Goal: Task Accomplishment & Management: Use online tool/utility

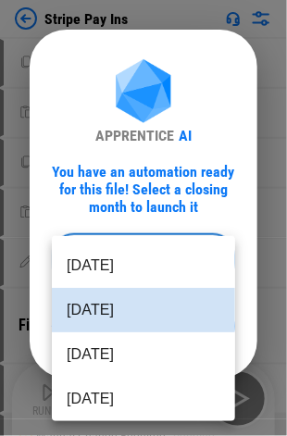
click at [155, 250] on body "Stripe Pay Ins Copy pending... Paste Values pending... Copy pending... Paste Va…" at bounding box center [143, 218] width 287 height 436
click at [128, 348] on li "Aug 2025" at bounding box center [143, 354] width 183 height 44
type input "********"
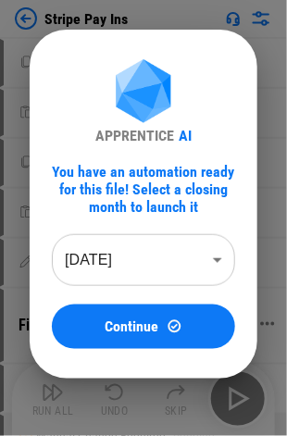
click at [146, 320] on span "Continue" at bounding box center [132, 326] width 54 height 15
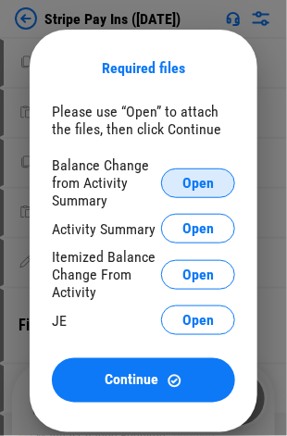
click at [187, 183] on span "Open" at bounding box center [197, 183] width 31 height 15
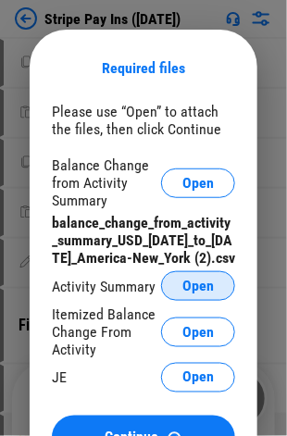
click at [189, 293] on span "Open" at bounding box center [197, 285] width 31 height 15
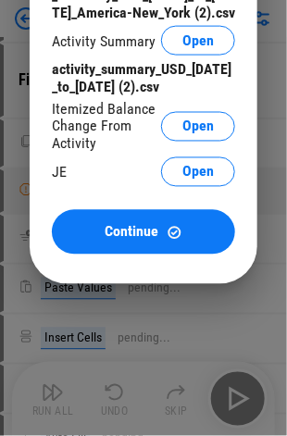
scroll to position [278, 0]
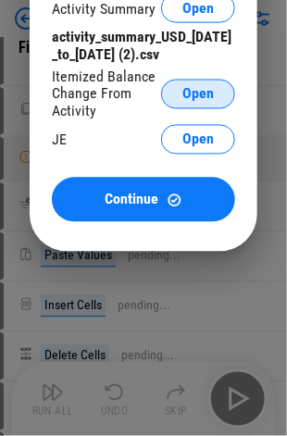
click at [212, 102] on span "Open" at bounding box center [197, 94] width 31 height 15
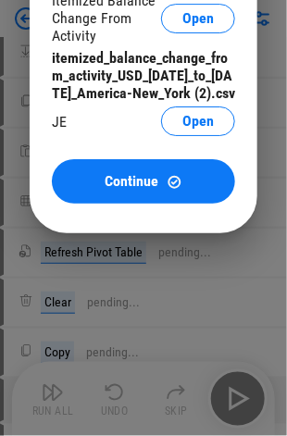
scroll to position [555, 0]
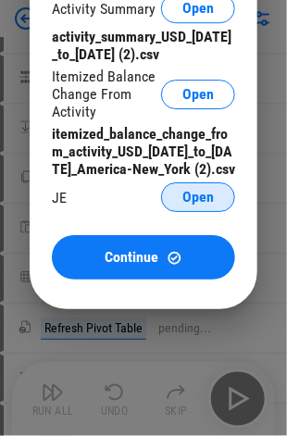
click at [186, 204] on span "Open" at bounding box center [197, 197] width 31 height 15
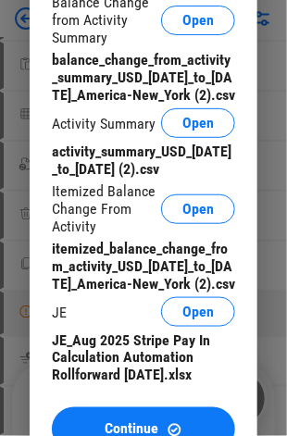
scroll to position [833, 0]
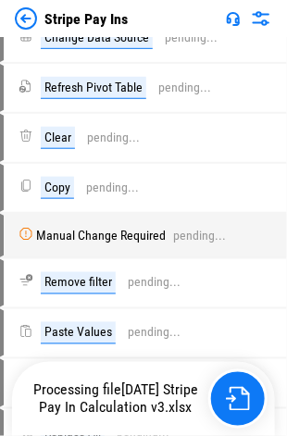
scroll to position [833, 0]
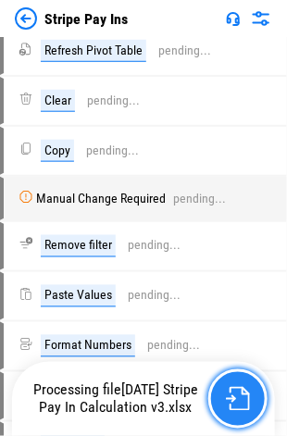
click at [232, 402] on img "button" at bounding box center [238, 399] width 24 height 24
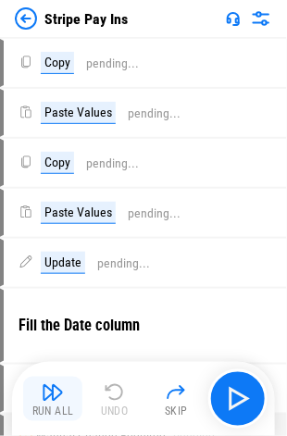
click at [52, 406] on div "Run All" at bounding box center [53, 411] width 42 height 11
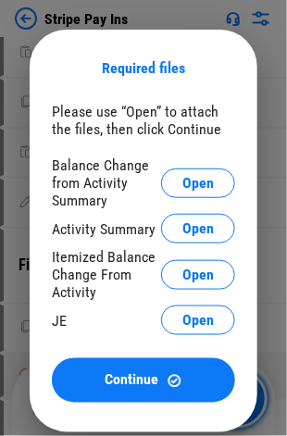
scroll to position [93, 0]
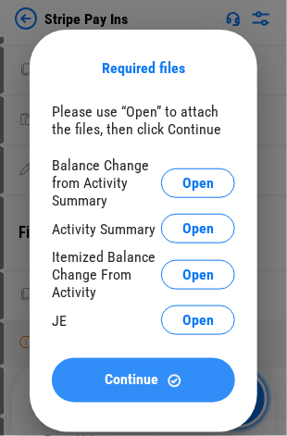
click at [141, 386] on span "Continue" at bounding box center [132, 380] width 54 height 15
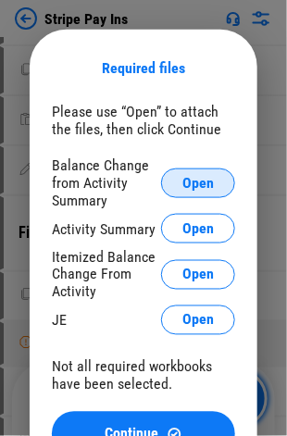
click at [218, 182] on button "Open" at bounding box center [198, 183] width 74 height 30
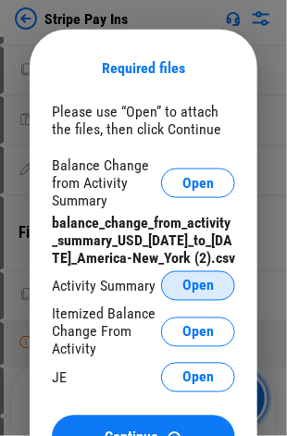
click at [193, 293] on span "Open" at bounding box center [197, 285] width 31 height 15
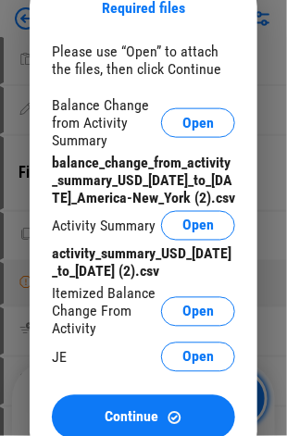
scroll to position [185, 0]
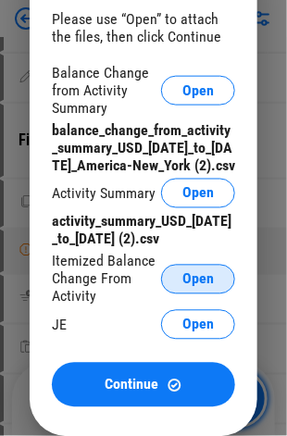
click at [195, 287] on span "Open" at bounding box center [197, 279] width 31 height 15
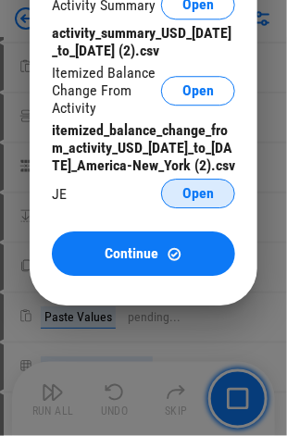
scroll to position [463, 0]
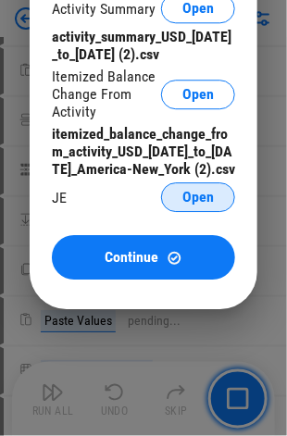
click at [201, 204] on span "Open" at bounding box center [197, 197] width 31 height 15
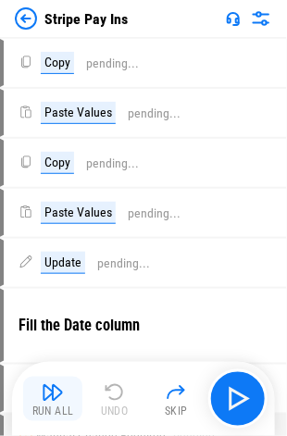
click at [56, 406] on div "Run All" at bounding box center [53, 411] width 42 height 11
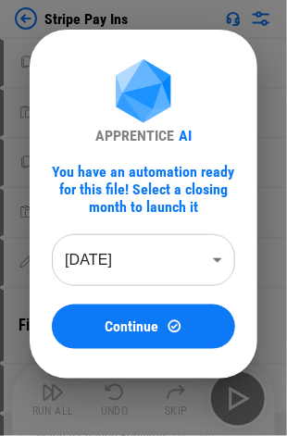
click at [182, 246] on body "Stripe Pay Ins Copy pending... Paste Values pending... Copy pending... Paste Va…" at bounding box center [143, 218] width 287 height 436
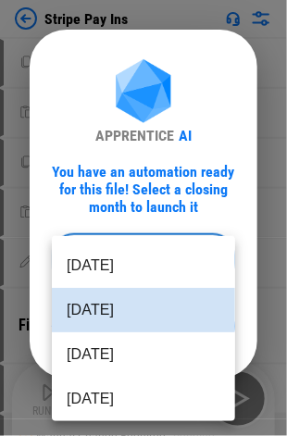
click at [120, 366] on li "Aug 2025" at bounding box center [143, 354] width 183 height 44
type input "********"
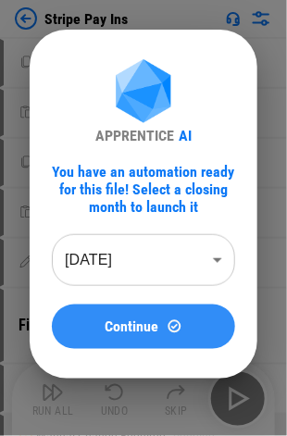
click at [158, 326] on span "Continue" at bounding box center [132, 326] width 54 height 15
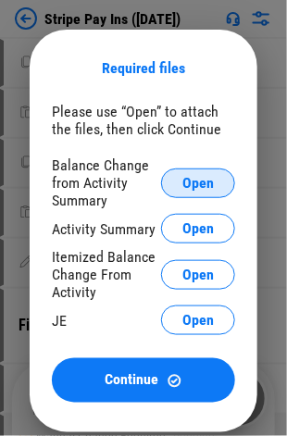
click at [212, 178] on span "Open" at bounding box center [197, 183] width 31 height 15
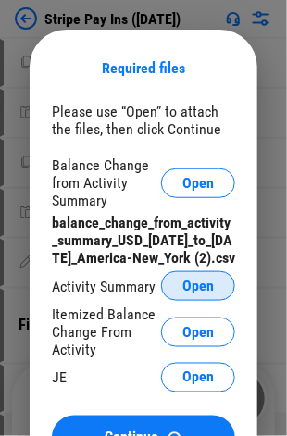
click at [215, 300] on button "Open" at bounding box center [198, 286] width 74 height 30
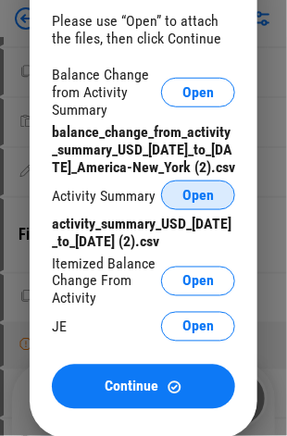
scroll to position [185, 0]
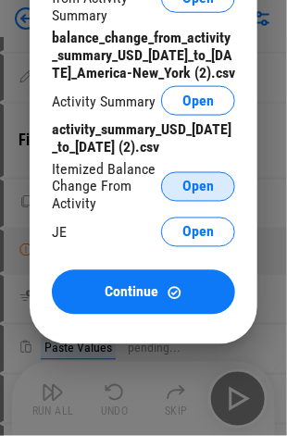
click at [200, 194] on span "Open" at bounding box center [197, 186] width 31 height 15
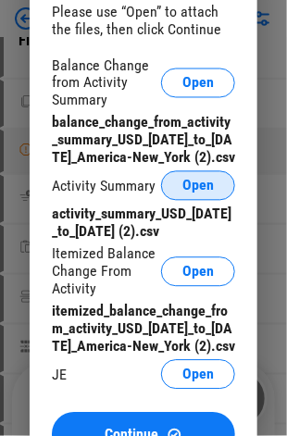
scroll to position [370, 0]
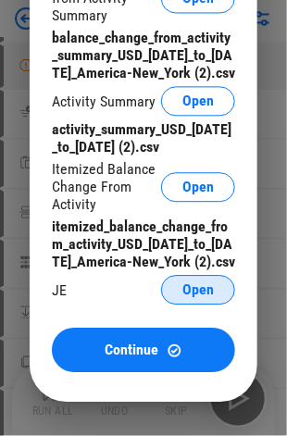
click at [204, 297] on span "Open" at bounding box center [197, 289] width 31 height 15
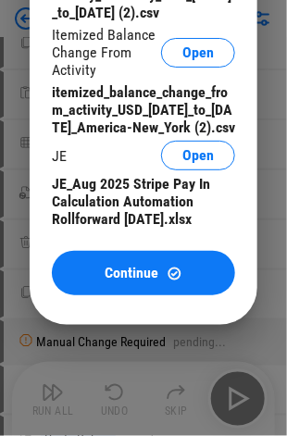
scroll to position [740, 0]
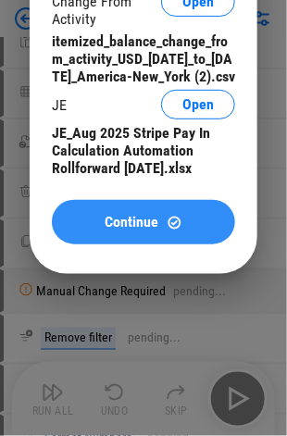
click at [158, 229] on span "Continue" at bounding box center [132, 222] width 54 height 15
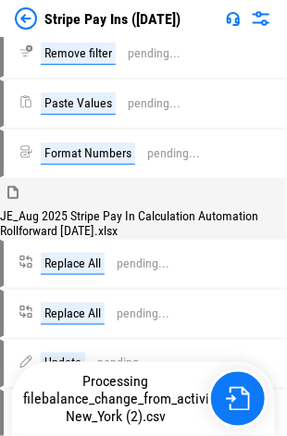
scroll to position [1203, 0]
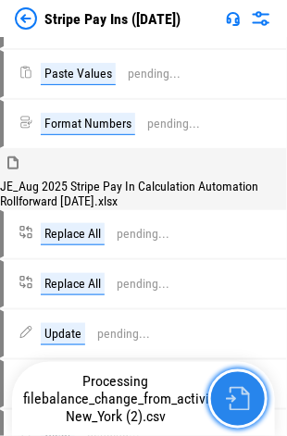
click at [244, 385] on button "button" at bounding box center [237, 398] width 59 height 59
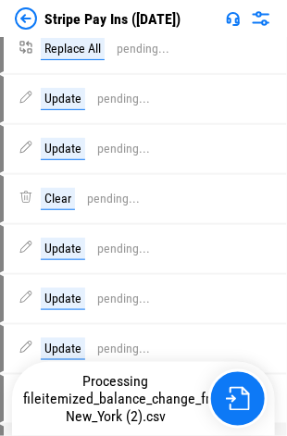
scroll to position [1573, 0]
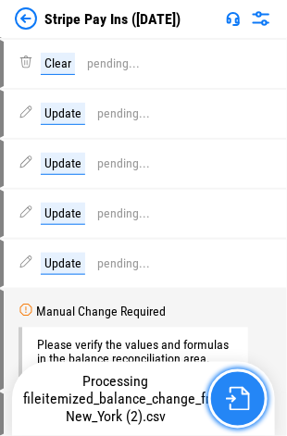
click at [241, 384] on button "button" at bounding box center [237, 398] width 59 height 59
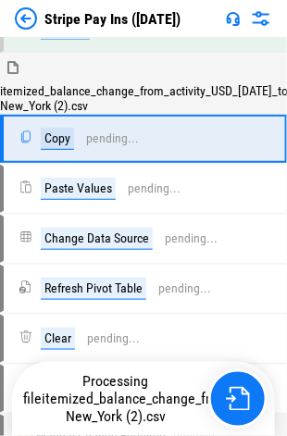
scroll to position [1199, 0]
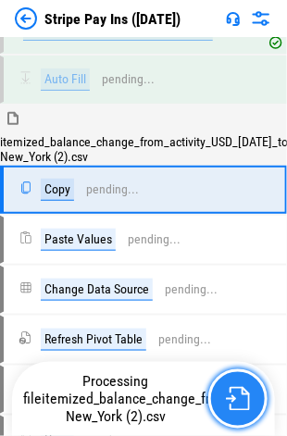
click at [232, 407] on img "button" at bounding box center [238, 399] width 24 height 24
click at [235, 411] on img "button" at bounding box center [238, 399] width 24 height 24
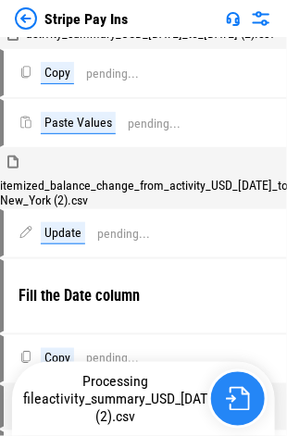
scroll to position [185, 0]
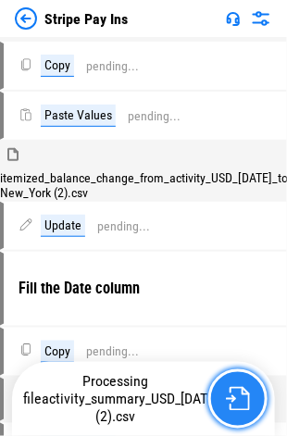
click at [226, 396] on img "button" at bounding box center [238, 399] width 24 height 24
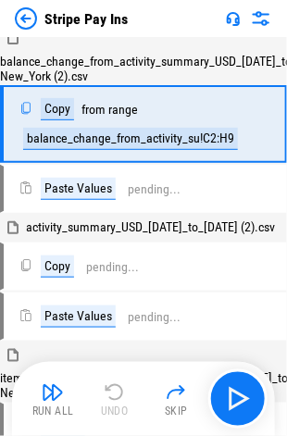
scroll to position [0, 0]
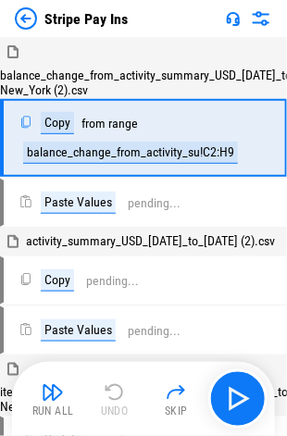
click at [55, 400] on img "button" at bounding box center [53, 392] width 22 height 22
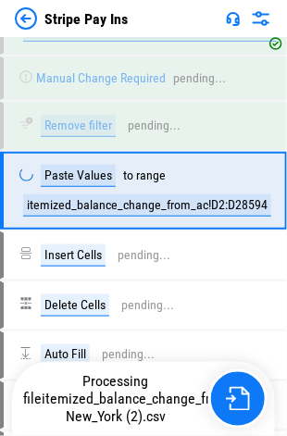
scroll to position [836, 0]
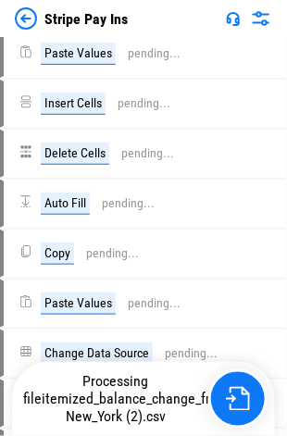
scroll to position [648, 0]
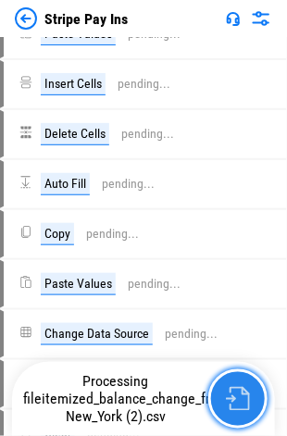
click at [233, 377] on button "button" at bounding box center [237, 398] width 59 height 59
click at [239, 377] on button "button" at bounding box center [237, 398] width 59 height 59
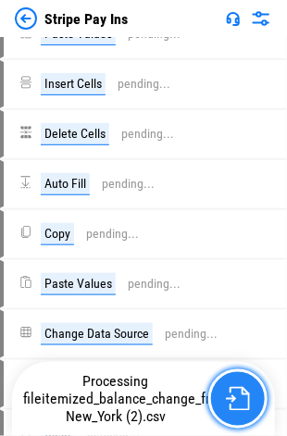
click at [238, 377] on button "button" at bounding box center [237, 398] width 59 height 59
click at [241, 381] on button "button" at bounding box center [237, 398] width 59 height 59
click at [240, 381] on button "button" at bounding box center [237, 398] width 59 height 59
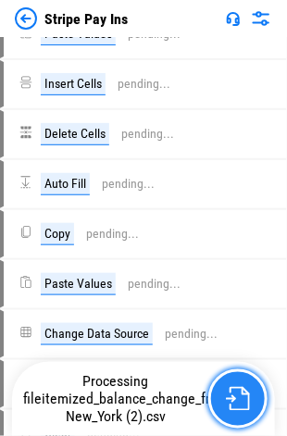
click at [240, 381] on button "button" at bounding box center [237, 398] width 59 height 59
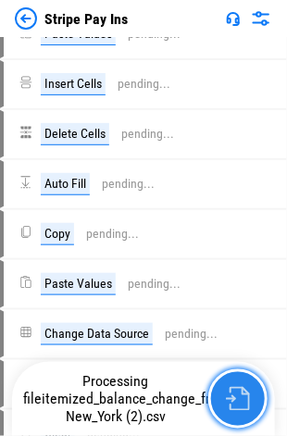
click at [240, 381] on button "button" at bounding box center [237, 398] width 59 height 59
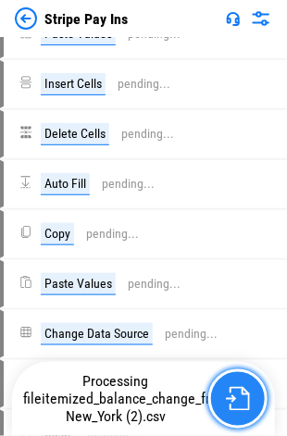
click at [240, 381] on button "button" at bounding box center [237, 398] width 59 height 59
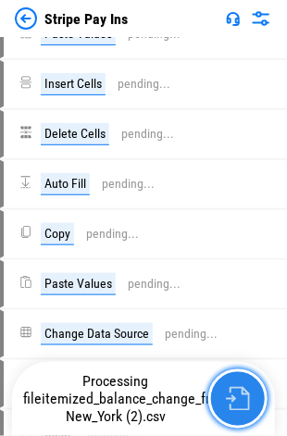
click at [240, 381] on button "button" at bounding box center [237, 398] width 59 height 59
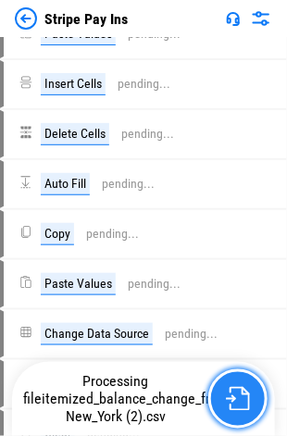
click at [240, 381] on button "button" at bounding box center [237, 398] width 59 height 59
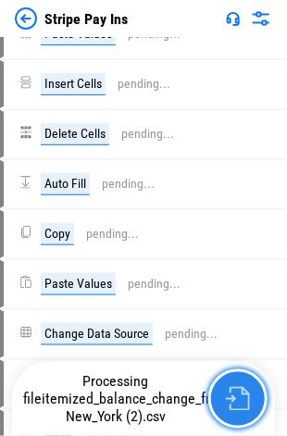
click at [240, 381] on button "button" at bounding box center [237, 398] width 59 height 59
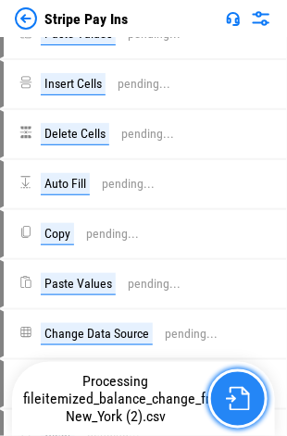
click at [240, 381] on button "button" at bounding box center [237, 398] width 59 height 59
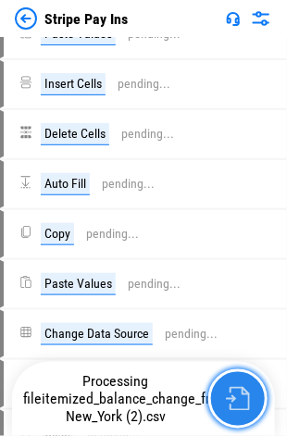
click at [241, 384] on button "button" at bounding box center [237, 398] width 59 height 59
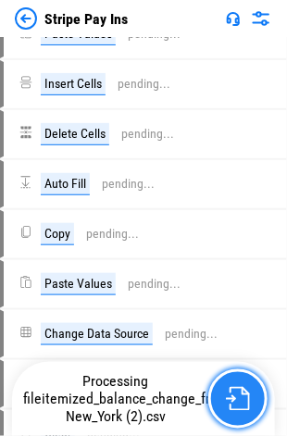
click at [241, 384] on button "button" at bounding box center [237, 398] width 59 height 59
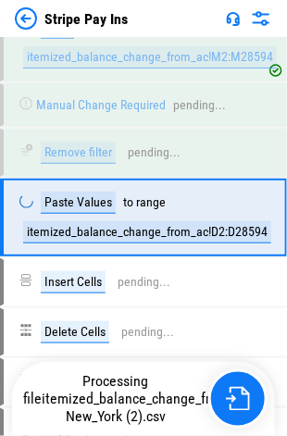
scroll to position [836, 0]
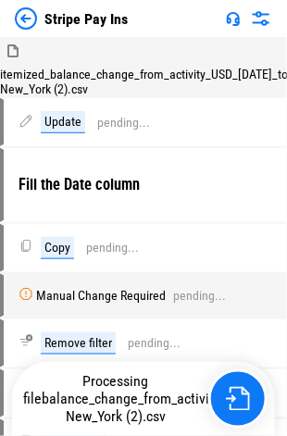
scroll to position [278, 0]
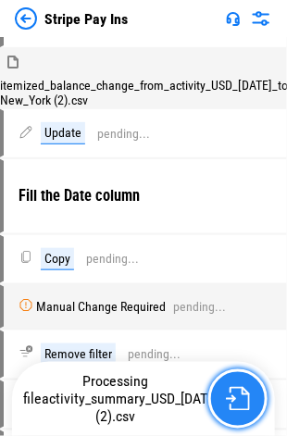
click at [233, 377] on button "button" at bounding box center [237, 398] width 59 height 59
click at [238, 377] on button "button" at bounding box center [237, 398] width 59 height 59
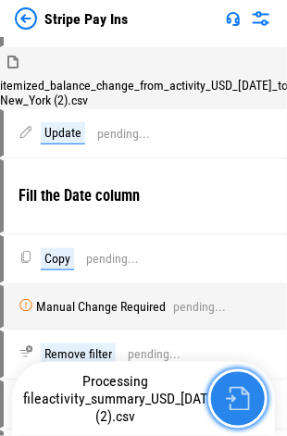
click at [238, 377] on button "button" at bounding box center [237, 398] width 59 height 59
click at [240, 381] on button "button" at bounding box center [237, 398] width 59 height 59
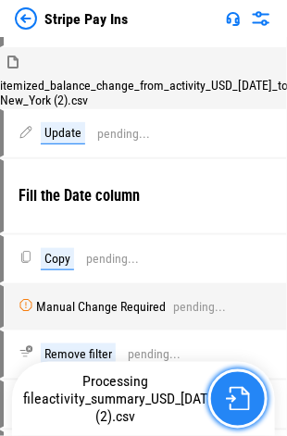
click at [240, 381] on button "button" at bounding box center [237, 398] width 59 height 59
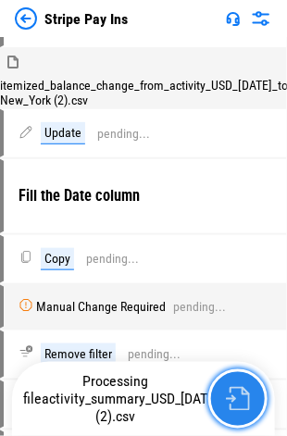
click at [240, 381] on button "button" at bounding box center [237, 398] width 59 height 59
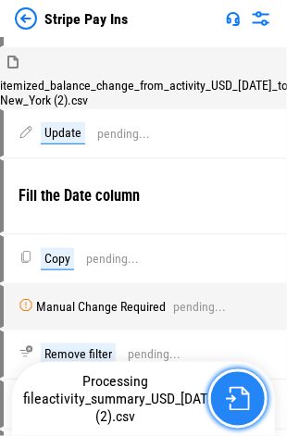
click at [240, 381] on button "button" at bounding box center [237, 398] width 59 height 59
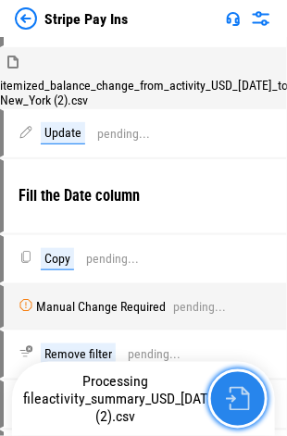
click at [240, 381] on button "button" at bounding box center [237, 398] width 59 height 59
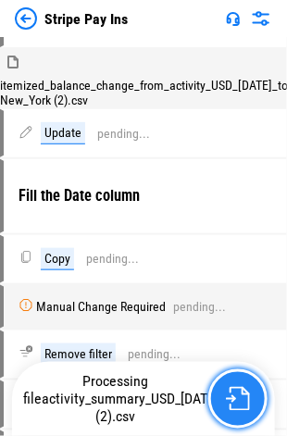
click at [240, 381] on button "button" at bounding box center [237, 398] width 59 height 59
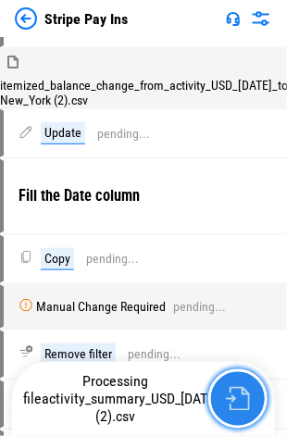
click at [240, 381] on button "button" at bounding box center [237, 398] width 59 height 59
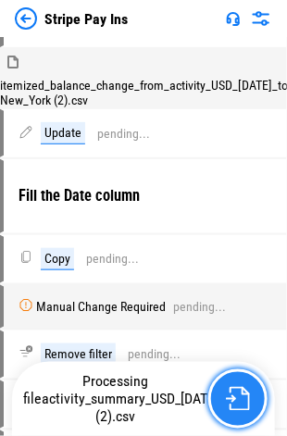
click at [240, 381] on button "button" at bounding box center [237, 398] width 59 height 59
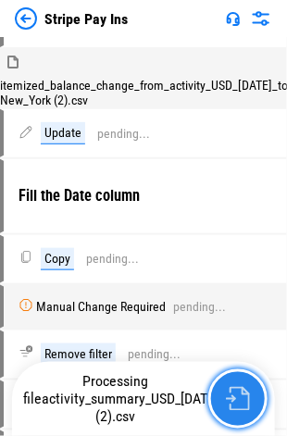
click at [240, 381] on button "button" at bounding box center [237, 398] width 59 height 59
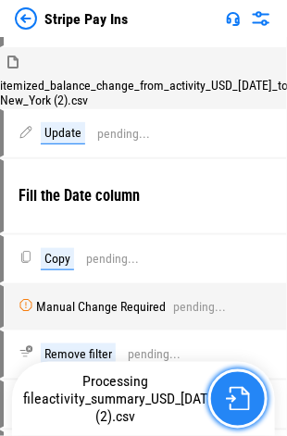
click at [240, 381] on button "button" at bounding box center [237, 398] width 59 height 59
click at [241, 384] on button "button" at bounding box center [237, 398] width 59 height 59
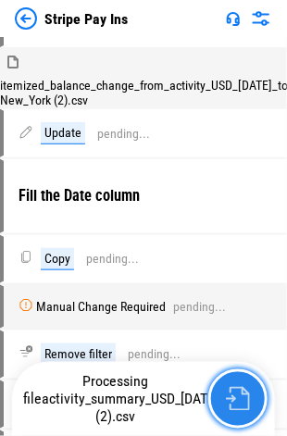
click at [241, 384] on button "button" at bounding box center [237, 398] width 59 height 59
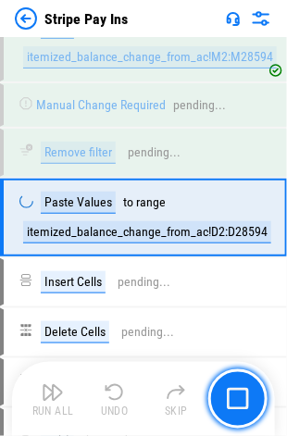
scroll to position [836, 0]
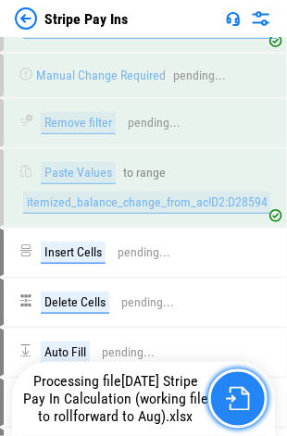
click at [235, 401] on img "button" at bounding box center [238, 399] width 24 height 24
click at [234, 402] on img "button" at bounding box center [238, 399] width 24 height 24
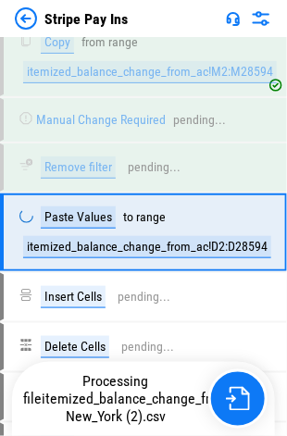
scroll to position [836, 0]
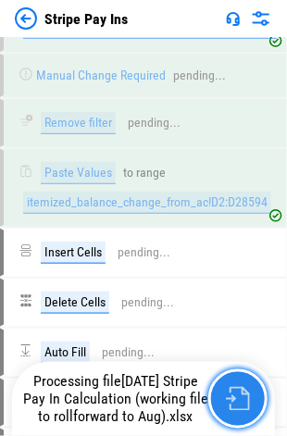
click at [224, 389] on button "button" at bounding box center [237, 398] width 59 height 59
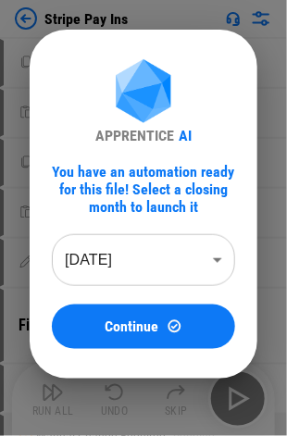
click at [119, 278] on body "Stripe Pay Ins Copy pending... Paste Values pending... Copy pending... Paste Va…" at bounding box center [143, 218] width 287 height 436
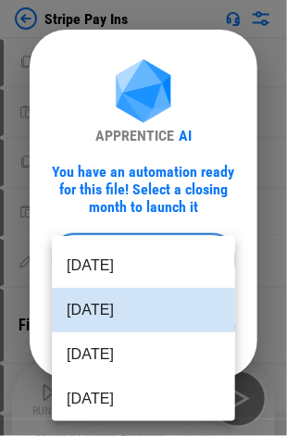
click at [129, 344] on li "[DATE]" at bounding box center [143, 354] width 183 height 44
type input "********"
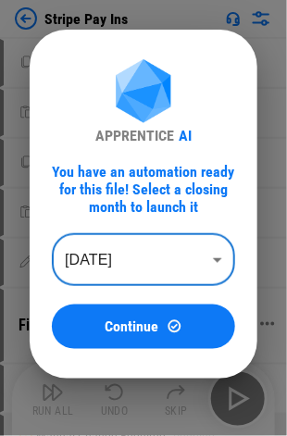
click at [148, 327] on span "Continue" at bounding box center [132, 326] width 54 height 15
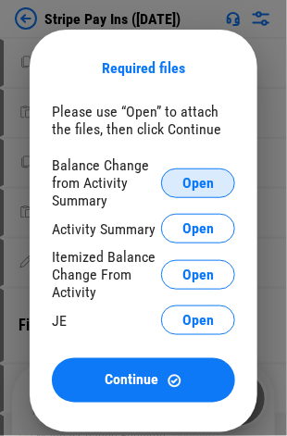
click at [189, 185] on span "Open" at bounding box center [197, 183] width 31 height 15
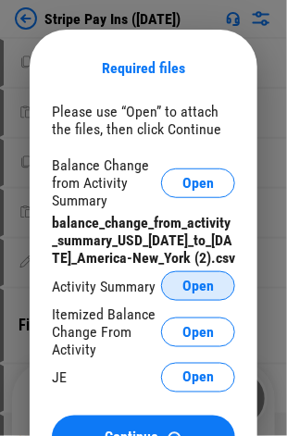
click at [211, 293] on span "Open" at bounding box center [197, 285] width 31 height 15
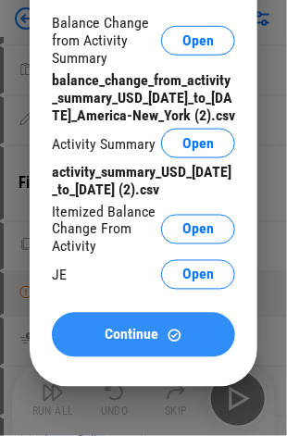
scroll to position [185, 0]
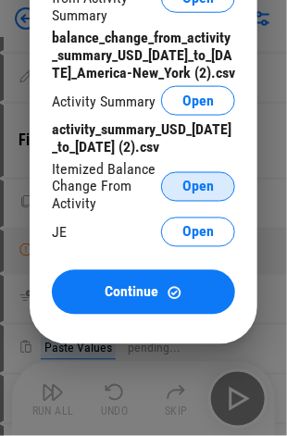
click at [195, 194] on span "Open" at bounding box center [197, 186] width 31 height 15
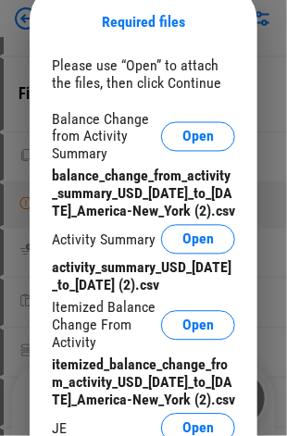
scroll to position [555, 0]
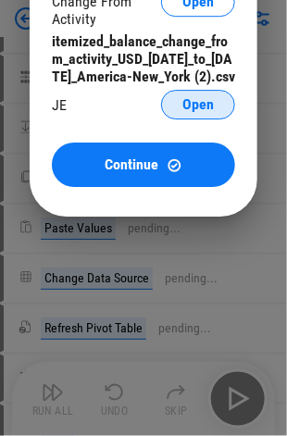
click at [203, 112] on span "Open" at bounding box center [197, 104] width 31 height 15
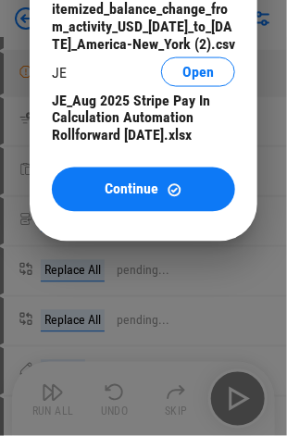
scroll to position [833, 0]
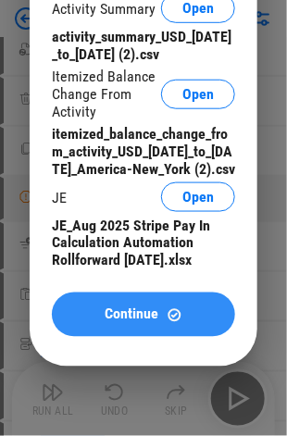
click at [154, 322] on span "Continue" at bounding box center [132, 314] width 54 height 15
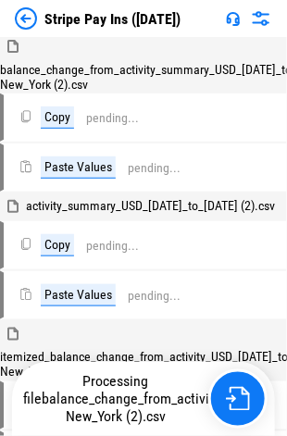
scroll to position [0, 0]
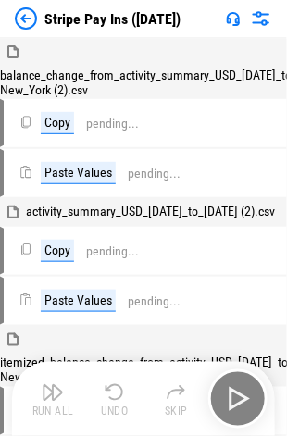
click at [234, 401] on div "Run All Undo Skip" at bounding box center [145, 398] width 244 height 59
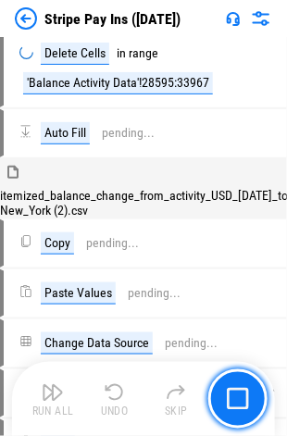
scroll to position [1114, 0]
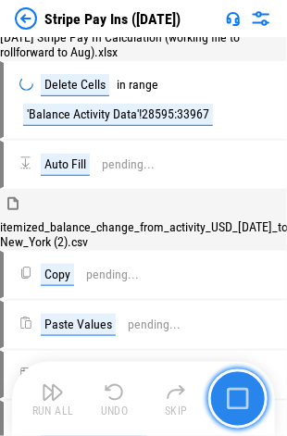
click at [237, 396] on img "button" at bounding box center [238, 399] width 22 height 22
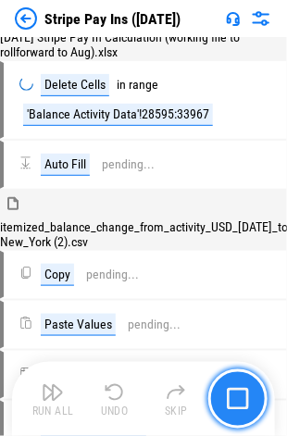
click at [236, 396] on img "button" at bounding box center [238, 399] width 22 height 22
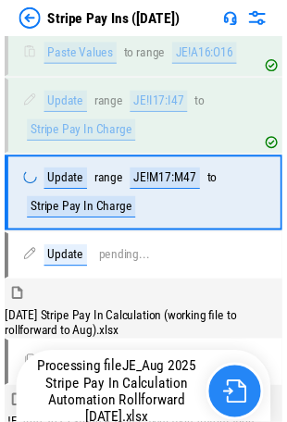
scroll to position [3718, 0]
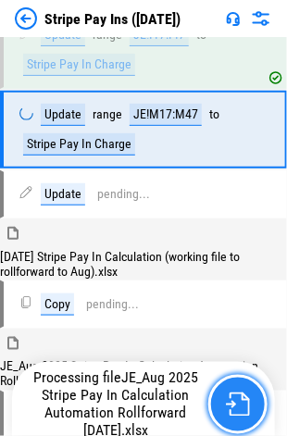
click at [237, 406] on img "button" at bounding box center [238, 404] width 24 height 24
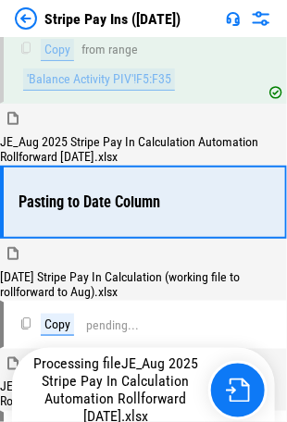
scroll to position [4081, 0]
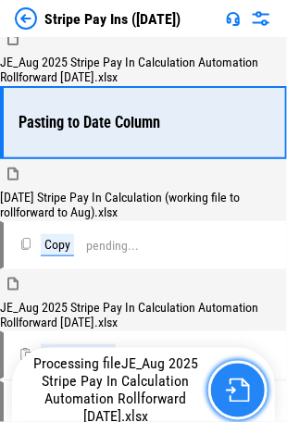
click at [248, 392] on img "button" at bounding box center [238, 390] width 24 height 24
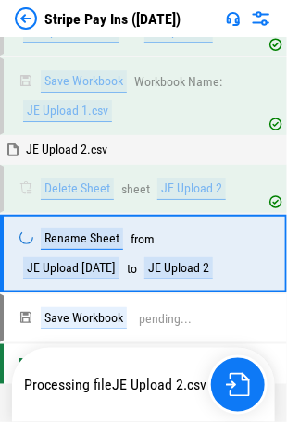
scroll to position [9227, 0]
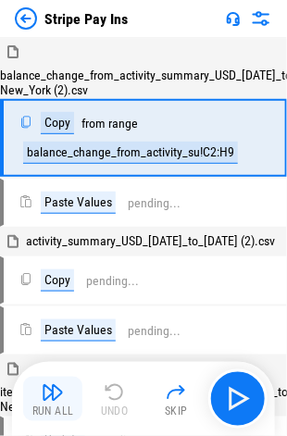
click at [56, 406] on div "Run All" at bounding box center [53, 411] width 42 height 11
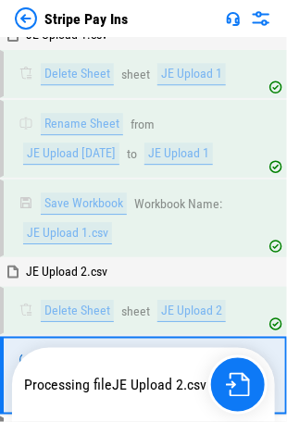
scroll to position [9227, 0]
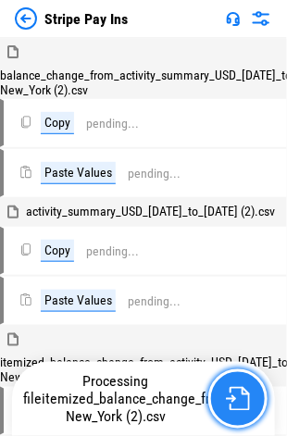
click at [240, 376] on button "button" at bounding box center [237, 398] width 59 height 59
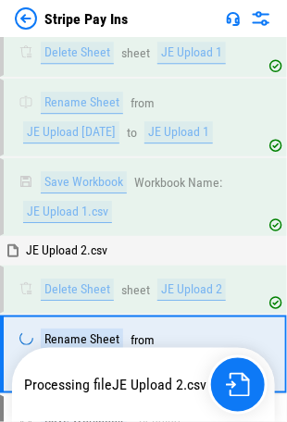
scroll to position [9227, 0]
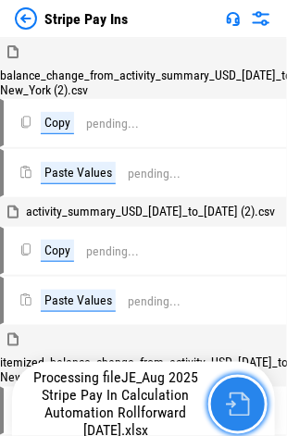
click at [233, 377] on button "button" at bounding box center [237, 404] width 59 height 59
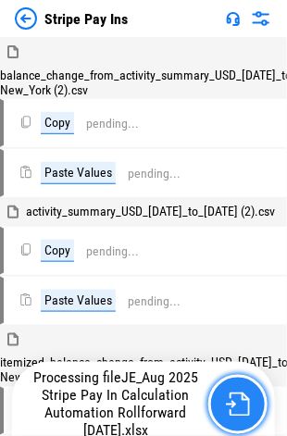
click at [236, 381] on button "button" at bounding box center [237, 404] width 59 height 59
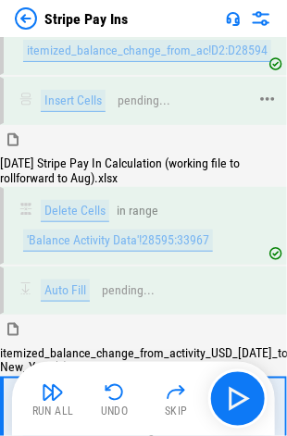
scroll to position [1199, 0]
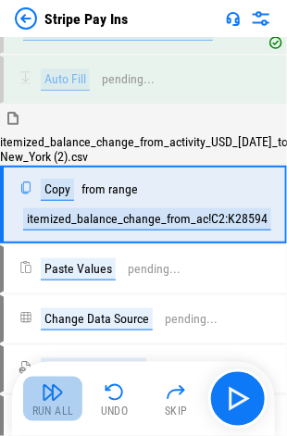
click at [56, 402] on img "button" at bounding box center [53, 392] width 22 height 22
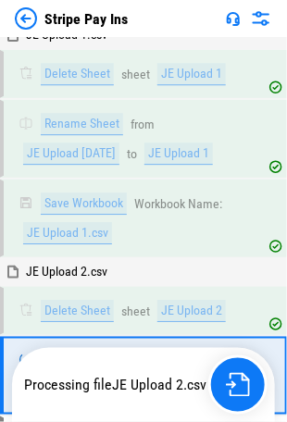
scroll to position [9227, 0]
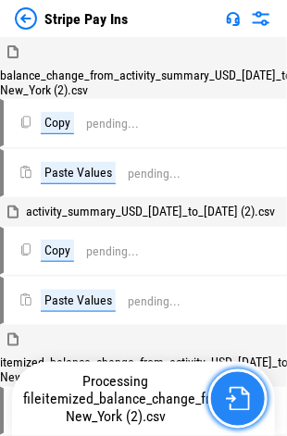
click at [235, 381] on button "button" at bounding box center [237, 398] width 59 height 59
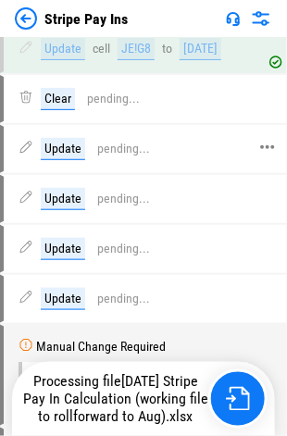
scroll to position [2518, 0]
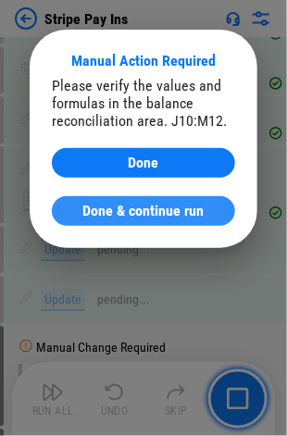
click at [89, 215] on span "Done & continue run" at bounding box center [143, 211] width 121 height 15
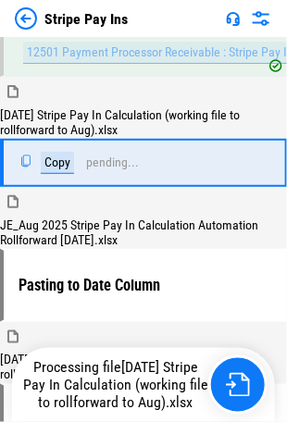
scroll to position [3929, 0]
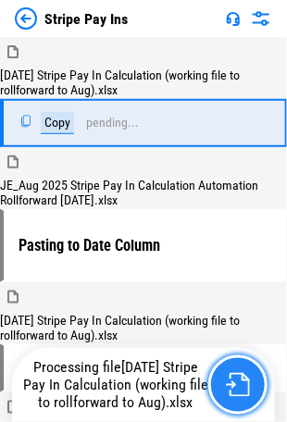
click at [233, 387] on img "button" at bounding box center [238, 385] width 24 height 24
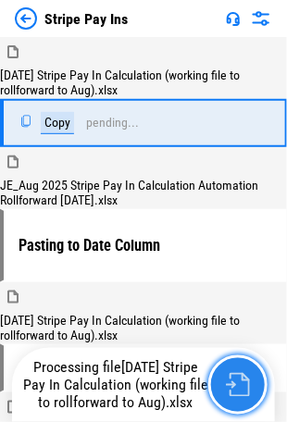
click at [233, 387] on img "button" at bounding box center [238, 385] width 24 height 24
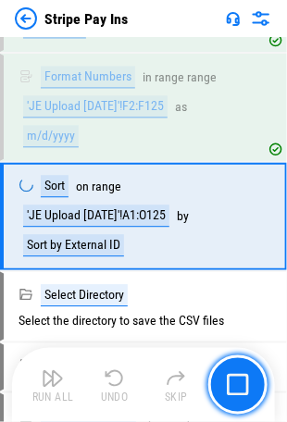
scroll to position [8257, 0]
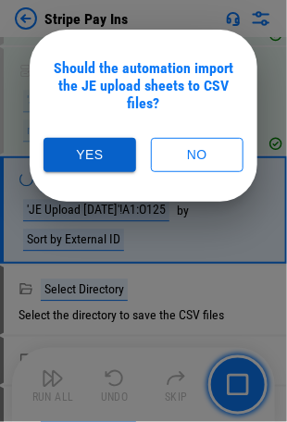
click at [89, 150] on button "Yes" at bounding box center [89, 155] width 93 height 34
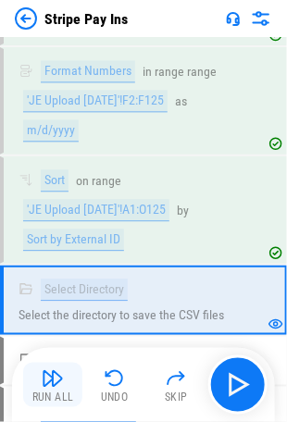
click at [56, 376] on img "button" at bounding box center [53, 378] width 22 height 22
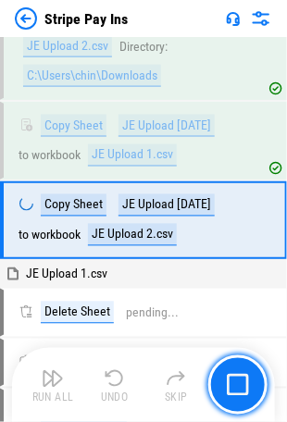
scroll to position [8838, 0]
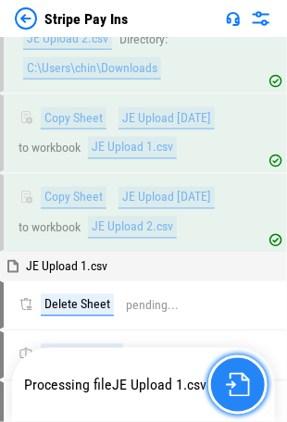
click at [233, 381] on img "button" at bounding box center [238, 385] width 24 height 24
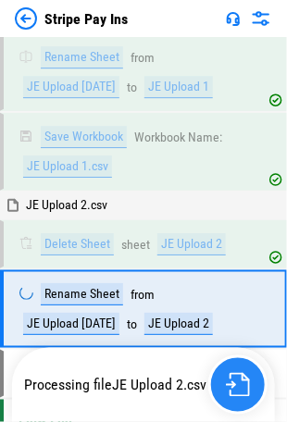
scroll to position [9227, 0]
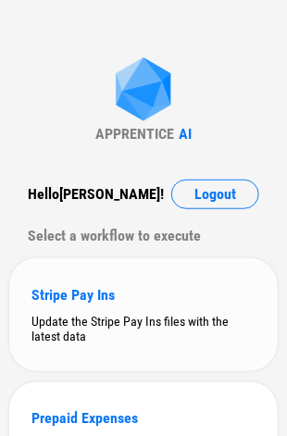
click at [133, 292] on div "Stripe Pay Ins" at bounding box center [143, 295] width 224 height 18
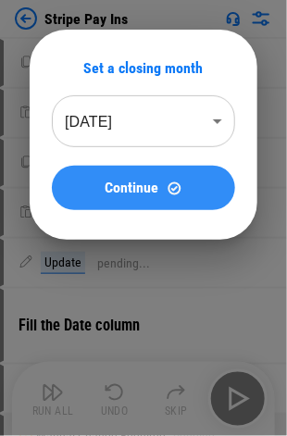
drag, startPoint x: 278, startPoint y: 6, endPoint x: 146, endPoint y: 183, distance: 220.2
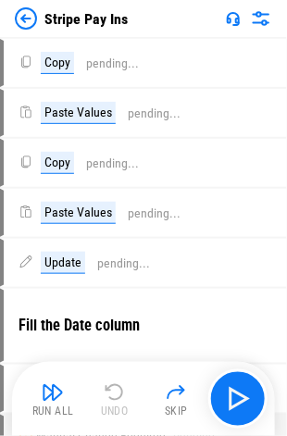
click at [30, 18] on img at bounding box center [26, 18] width 22 height 22
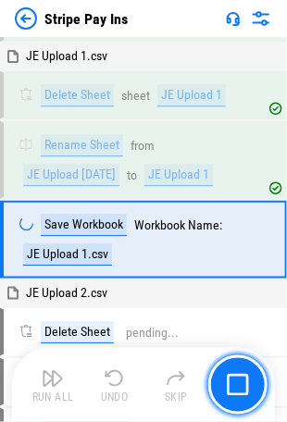
scroll to position [9072, 0]
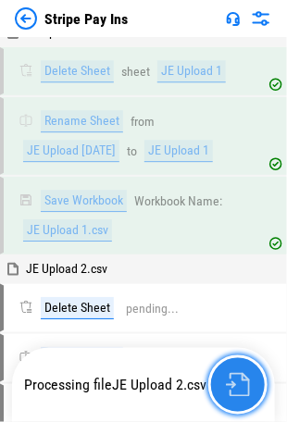
click at [243, 381] on img "button" at bounding box center [238, 385] width 24 height 24
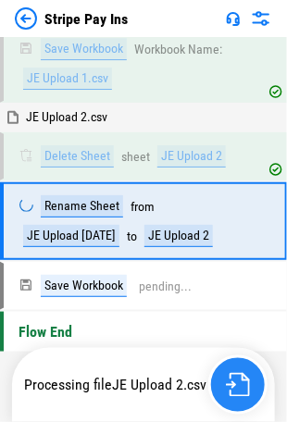
scroll to position [9227, 0]
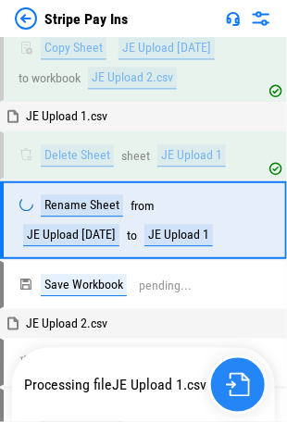
scroll to position [8993, 0]
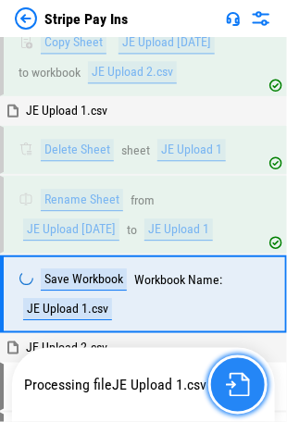
click at [229, 386] on img "button" at bounding box center [238, 385] width 24 height 24
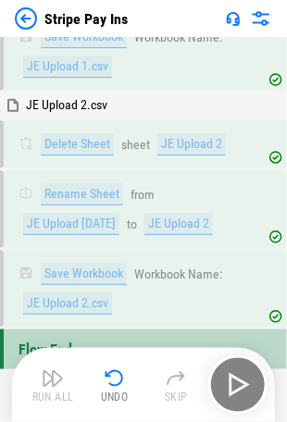
scroll to position [9266, 0]
